Goal: Task Accomplishment & Management: Use online tool/utility

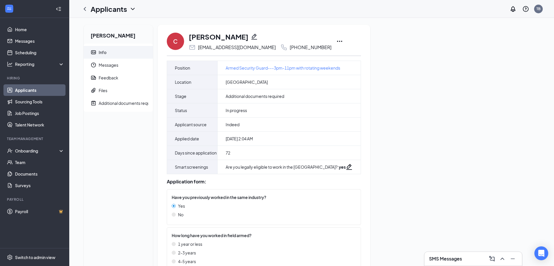
click at [336, 42] on icon "Ellipses" at bounding box center [339, 41] width 7 height 7
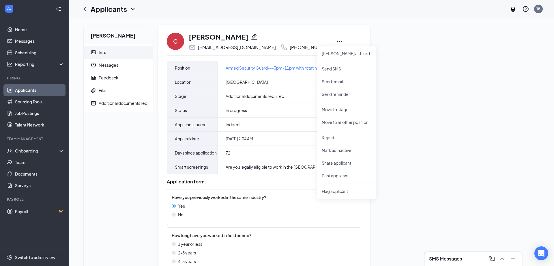
click at [336, 42] on icon "Ellipses" at bounding box center [339, 41] width 7 height 7
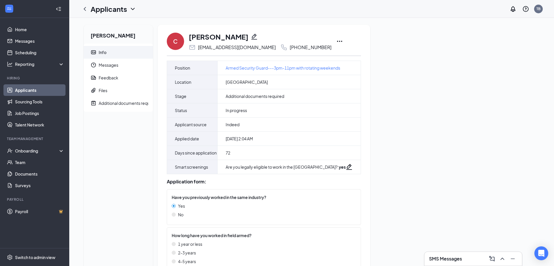
click at [336, 40] on icon "Ellipses" at bounding box center [339, 41] width 7 height 7
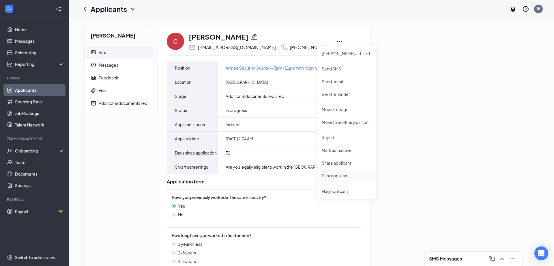
click at [335, 175] on p "Print applicant" at bounding box center [347, 176] width 50 height 6
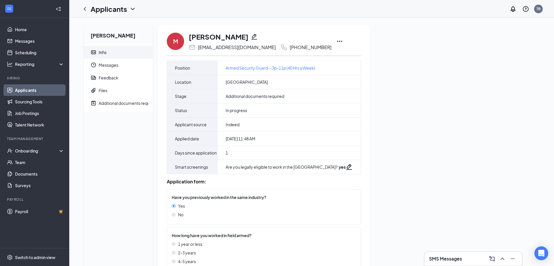
click at [336, 39] on icon "Ellipses" at bounding box center [339, 41] width 7 height 7
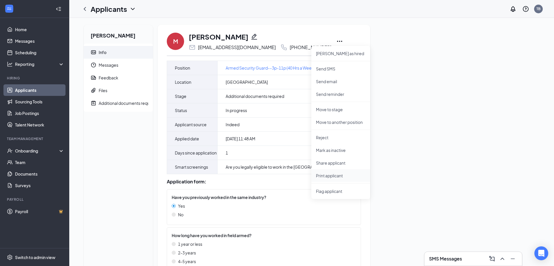
click at [330, 176] on p "Print applicant" at bounding box center [341, 176] width 50 height 6
